Goal: Transaction & Acquisition: Register for event/course

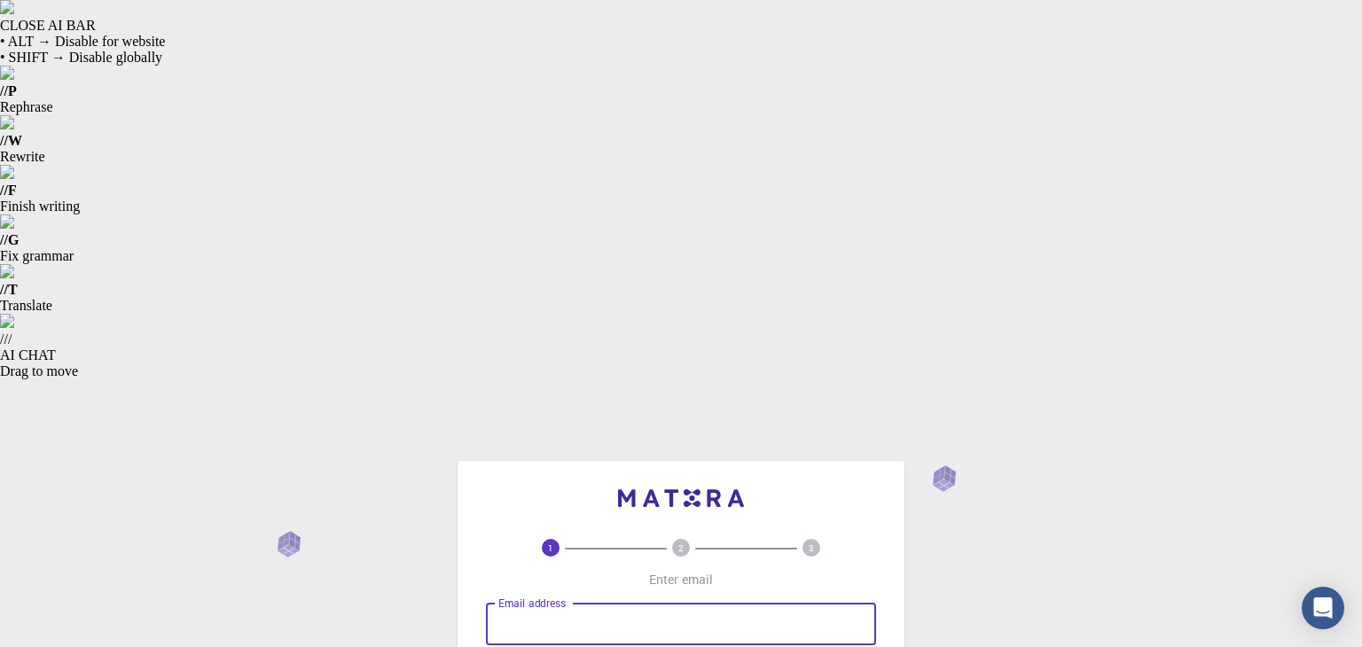
click at [544, 603] on input "Email address" at bounding box center [681, 624] width 390 height 43
type input "[EMAIL_ADDRESS][DOMAIN_NAME]"
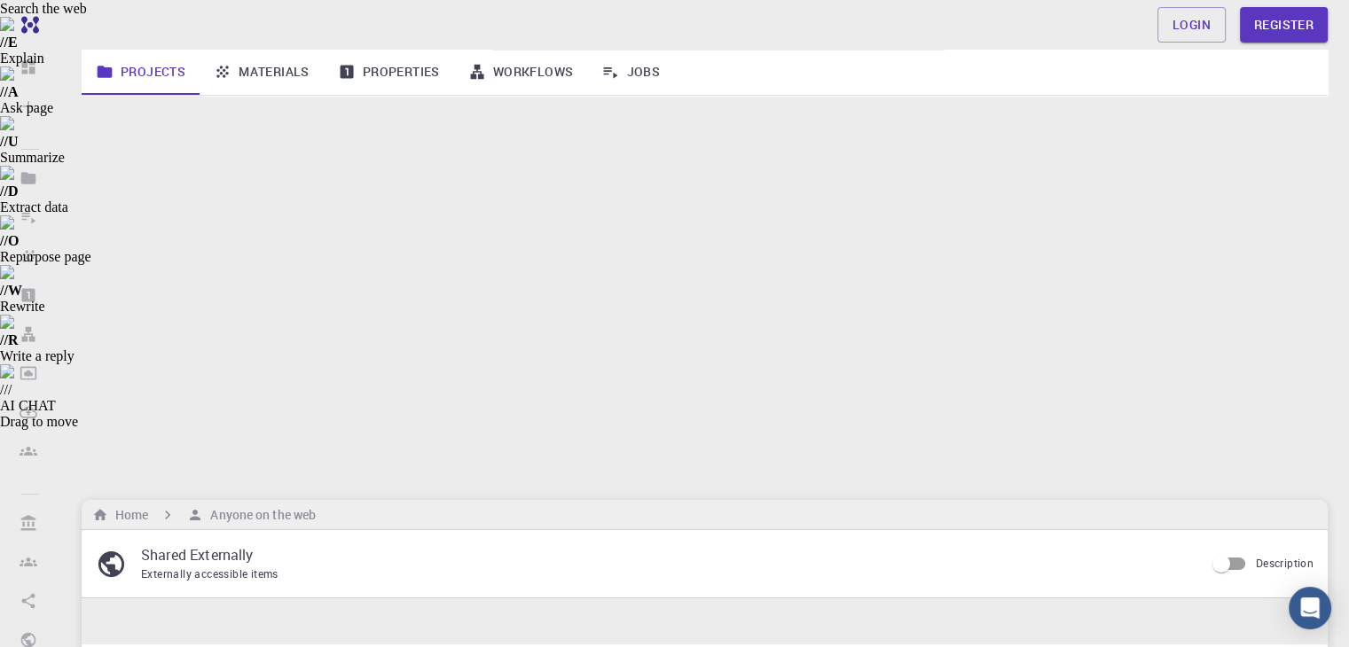
scroll to position [149, 0]
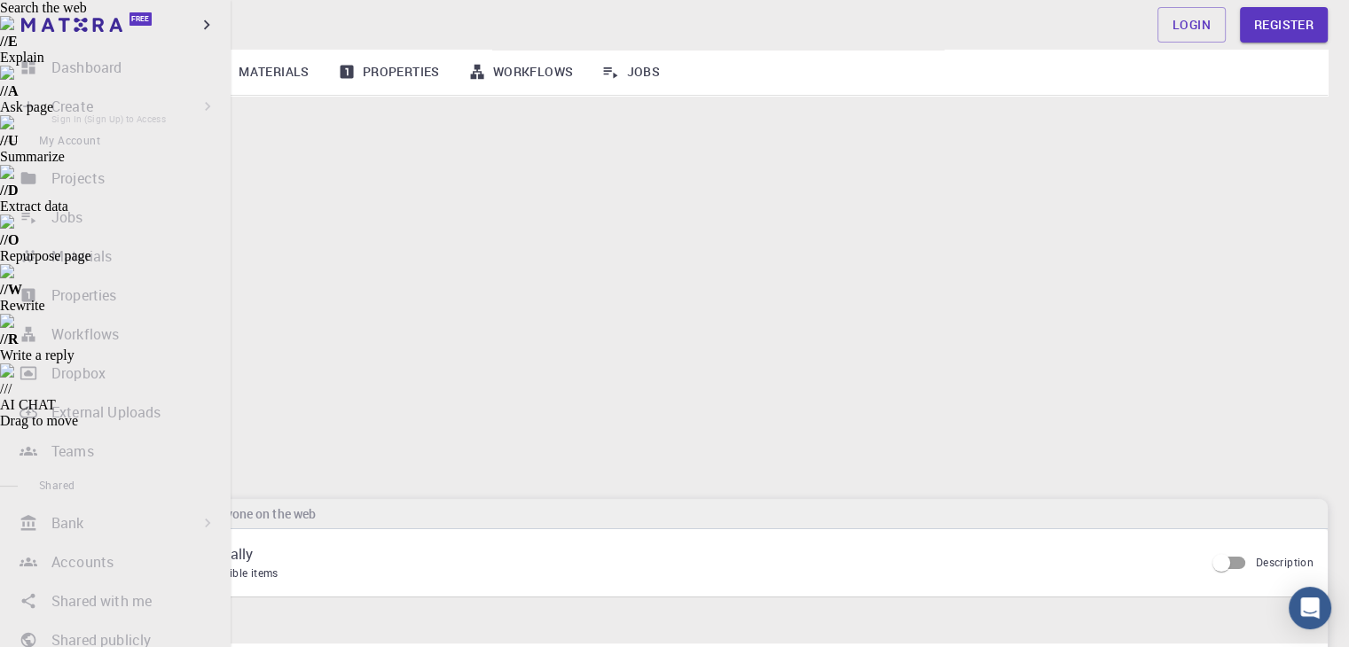
click at [65, 121] on li "Create Sign In (Sign Up) to Access New Job New Material Create Material Upload …" at bounding box center [115, 106] width 231 height 35
click at [101, 76] on li "Dashboard Sign In (Sign Up) to Access" at bounding box center [115, 67] width 231 height 35
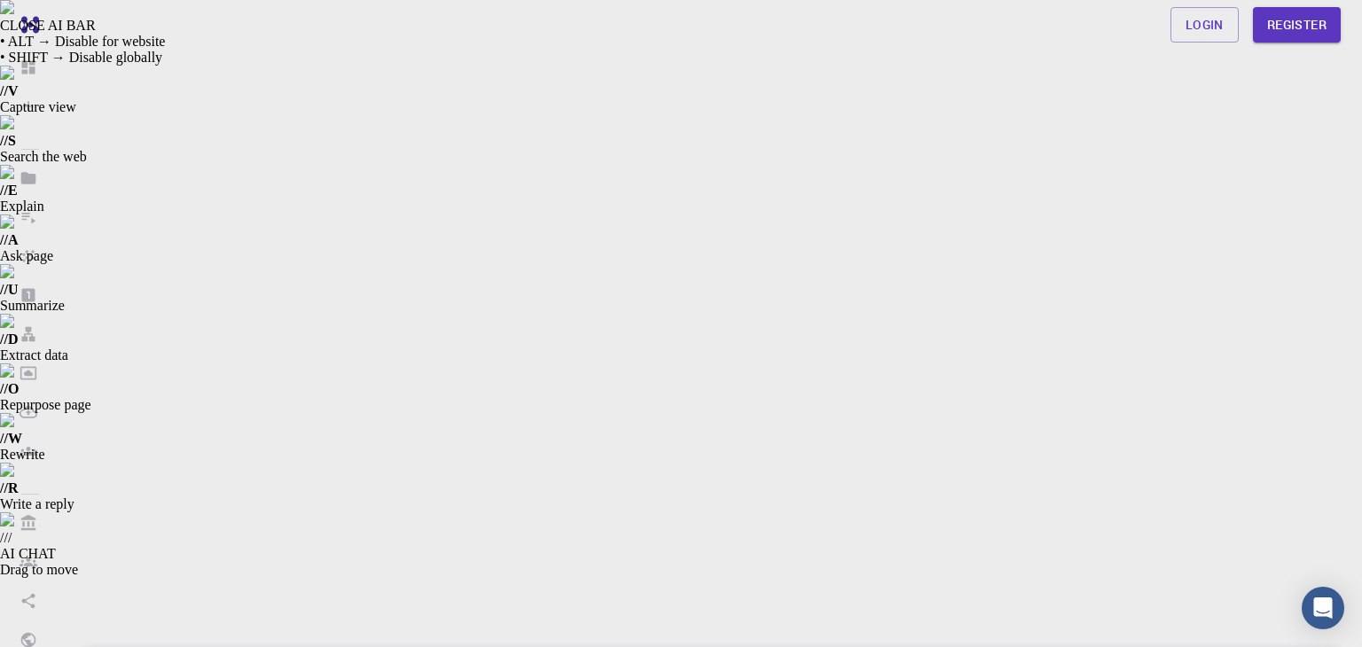
click at [963, 38] on div "Login Register" at bounding box center [704, 24] width 1288 height 35
